Goal: Transaction & Acquisition: Download file/media

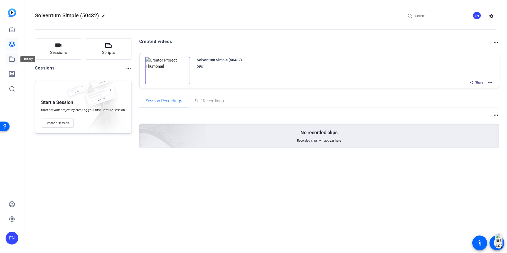
click at [11, 61] on icon at bounding box center [11, 59] width 5 height 5
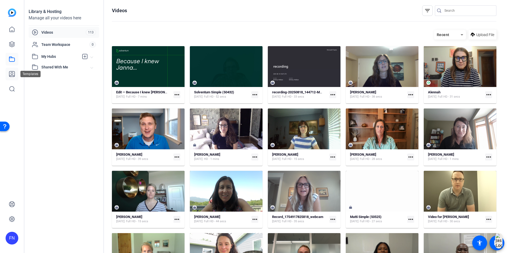
click at [9, 75] on icon at bounding box center [11, 73] width 5 height 5
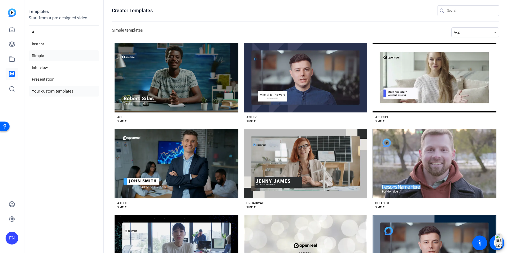
click at [51, 92] on li "Your custom templates" at bounding box center [64, 91] width 70 height 11
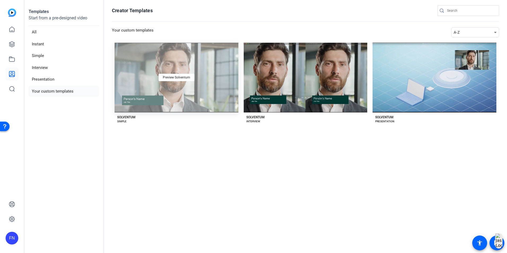
click at [141, 100] on div "Preview Solventum" at bounding box center [176, 78] width 124 height 70
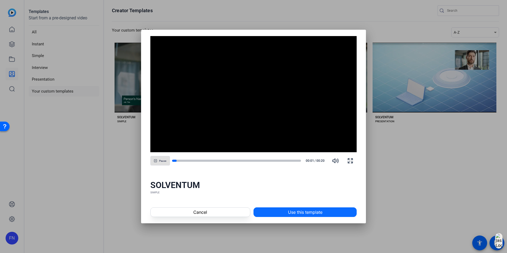
click at [314, 208] on span at bounding box center [305, 212] width 103 height 13
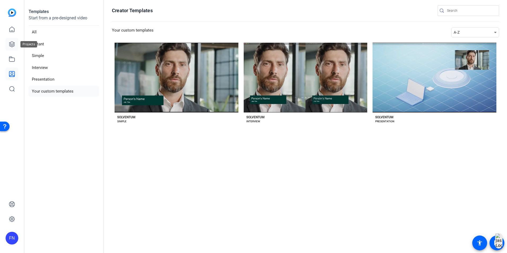
click at [10, 45] on icon at bounding box center [11, 44] width 5 height 5
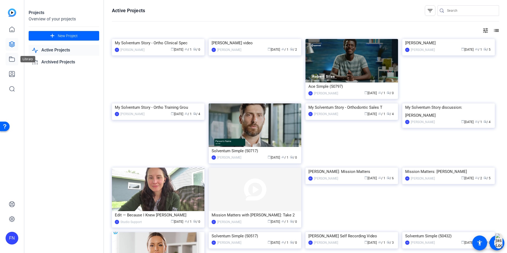
click at [8, 58] on link at bounding box center [12, 59] width 13 height 13
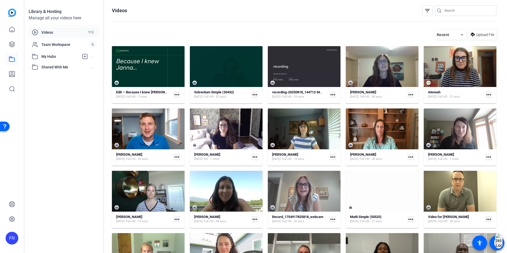
click at [331, 93] on mat-icon "more_horiz" at bounding box center [332, 94] width 7 height 7
click at [304, 58] on div at bounding box center [253, 126] width 507 height 253
click at [311, 98] on div "[DATE] Full HD - 33 secs" at bounding box center [297, 97] width 51 height 4
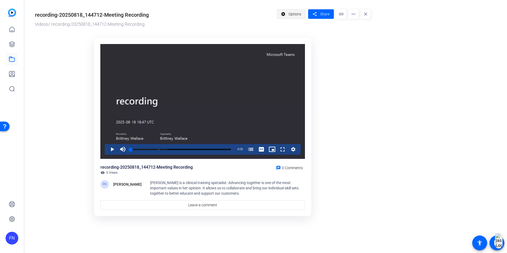
click at [284, 18] on mat-icon "settings" at bounding box center [283, 14] width 7 height 10
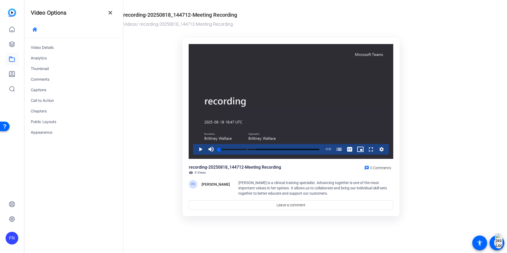
click at [130, 123] on ktd-grid "Video Player is loading. Play Video Play Mute Current Time 0:00 / Duration 0:32…" at bounding box center [290, 126] width 335 height 185
click at [113, 13] on mat-icon "close" at bounding box center [110, 13] width 6 height 6
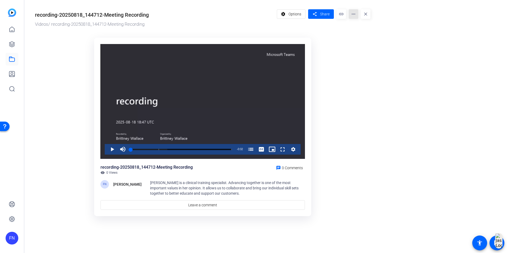
click at [355, 16] on mat-icon "more_horiz" at bounding box center [353, 14] width 10 height 10
click at [358, 15] on div at bounding box center [253, 126] width 507 height 253
click at [292, 17] on span "Options" at bounding box center [294, 14] width 13 height 10
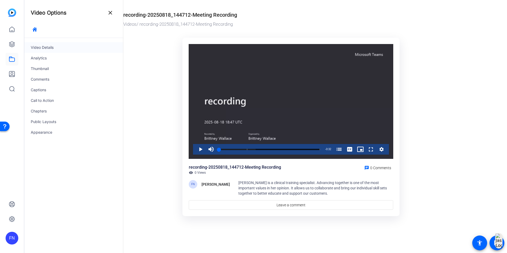
click at [68, 50] on div "Video Details" at bounding box center [73, 47] width 99 height 11
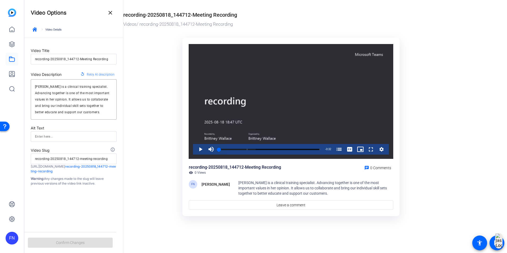
click at [109, 15] on mat-icon "close" at bounding box center [110, 13] width 6 height 6
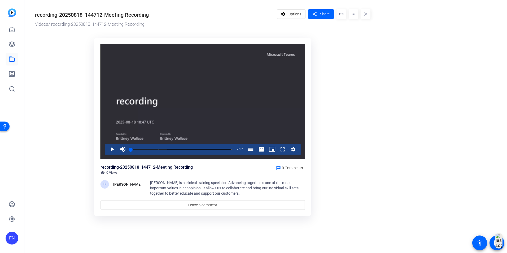
click at [366, 14] on mat-icon "close" at bounding box center [366, 14] width 10 height 10
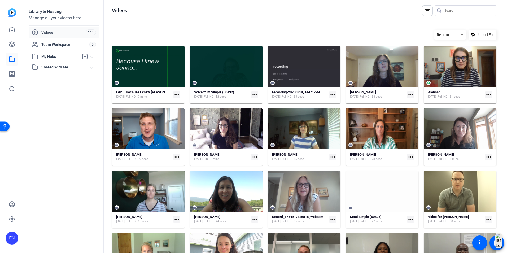
drag, startPoint x: 473, startPoint y: 36, endPoint x: 458, endPoint y: 40, distance: 15.0
click at [476, 36] on span "Upload File" at bounding box center [485, 35] width 18 height 6
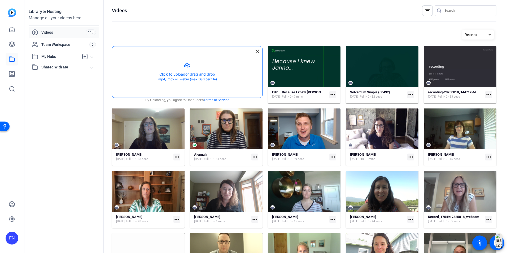
click at [150, 77] on button "button" at bounding box center [187, 71] width 150 height 51
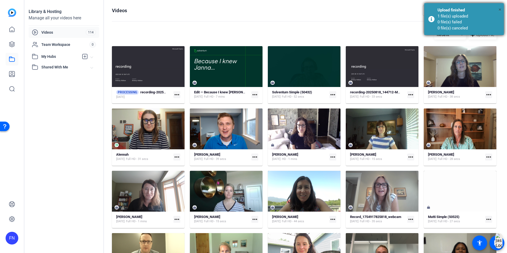
click at [499, 11] on span "×" at bounding box center [499, 9] width 3 height 6
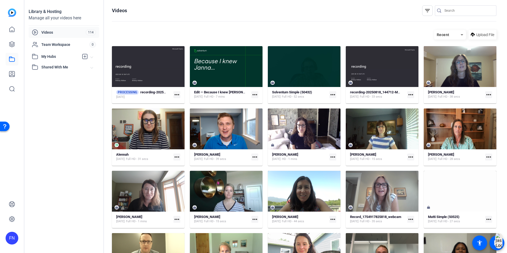
click at [407, 93] on mat-icon "more_horiz" at bounding box center [410, 94] width 7 height 7
click at [362, 96] on div at bounding box center [253, 126] width 507 height 253
drag, startPoint x: 366, startPoint y: 92, endPoint x: 357, endPoint y: 92, distance: 9.0
click at [357, 92] on strong "recording-20250818_144712-Meeting Recording" at bounding box center [386, 92] width 73 height 4
